Goal: Transaction & Acquisition: Subscribe to service/newsletter

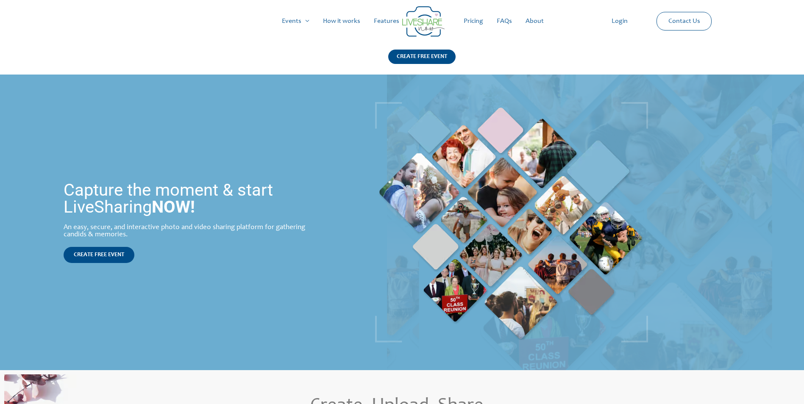
click at [470, 23] on link "Pricing" at bounding box center [473, 21] width 33 height 27
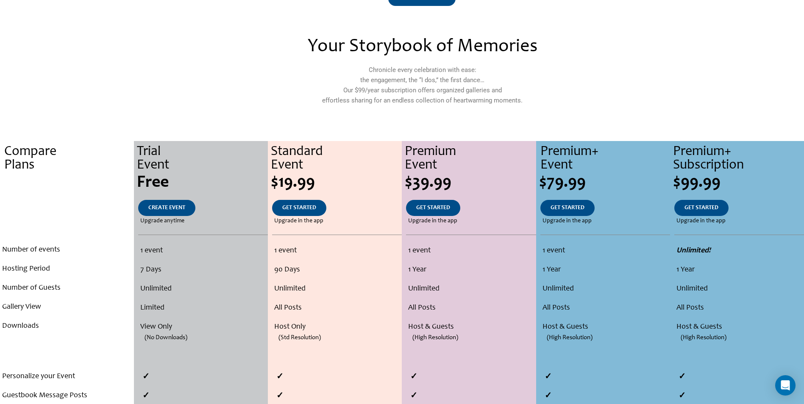
scroll to position [169, 0]
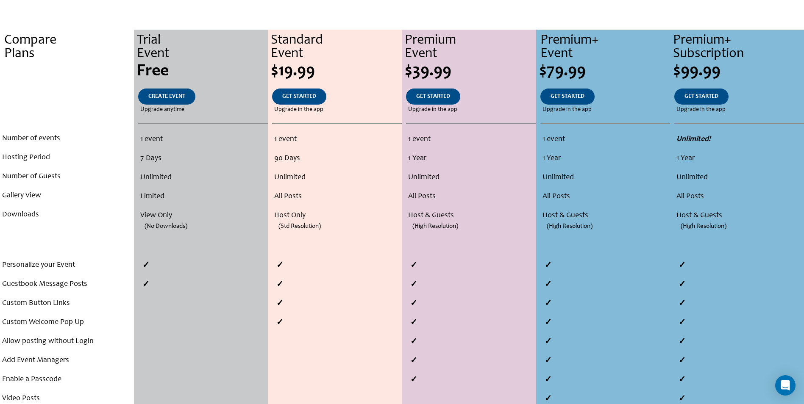
click at [446, 74] on div "$39.99" at bounding box center [470, 71] width 131 height 17
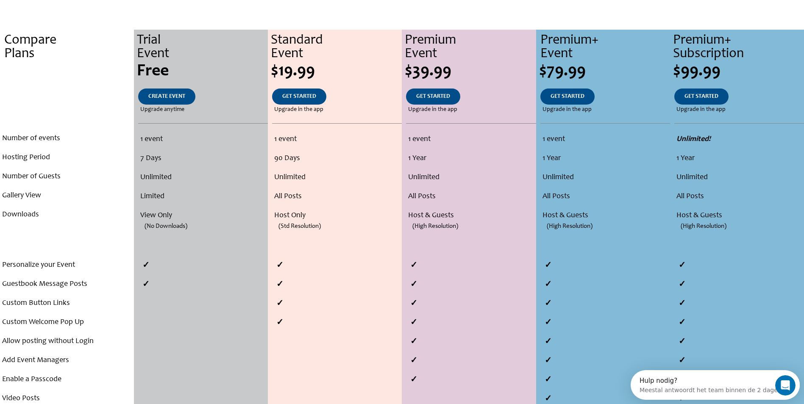
scroll to position [0, 0]
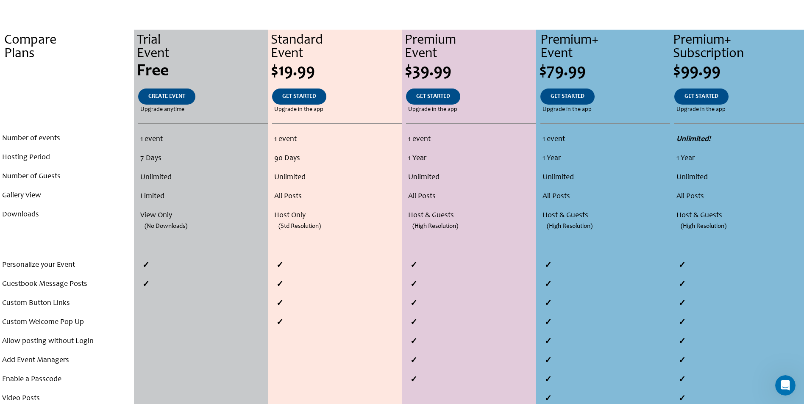
click at [419, 109] on span "Upgrade in the app" at bounding box center [432, 110] width 49 height 10
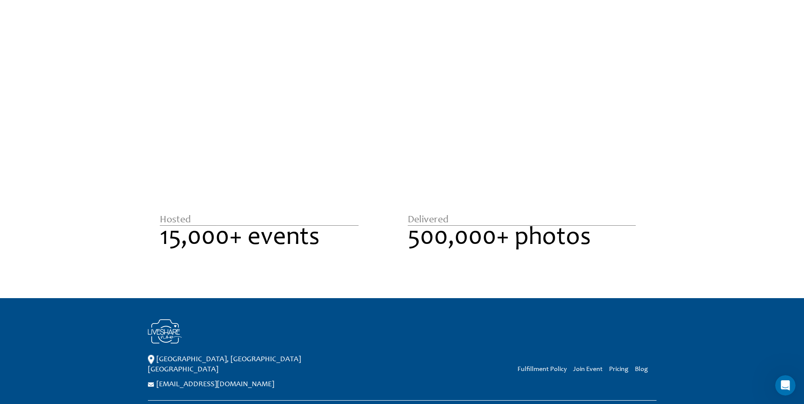
scroll to position [775, 0]
